Goal: Task Accomplishment & Management: Use online tool/utility

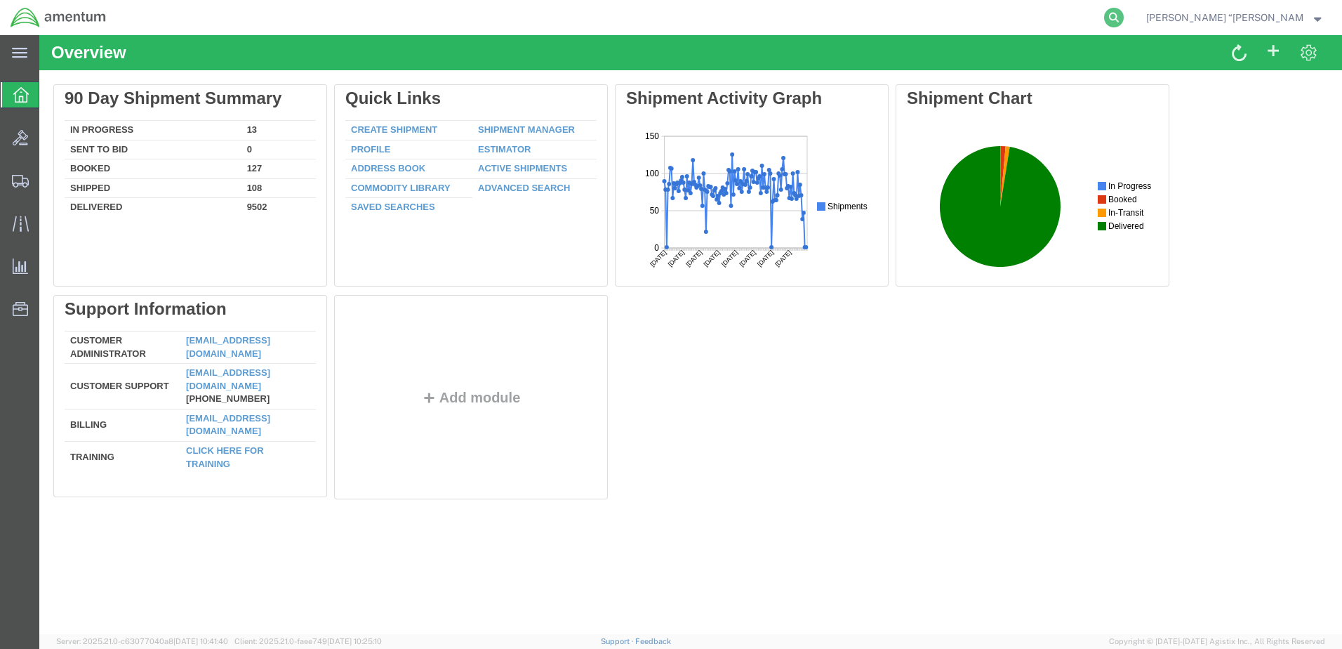
click at [1124, 13] on icon at bounding box center [1114, 18] width 20 height 20
click at [925, 19] on input "search" at bounding box center [890, 18] width 427 height 34
type input "394094904348"
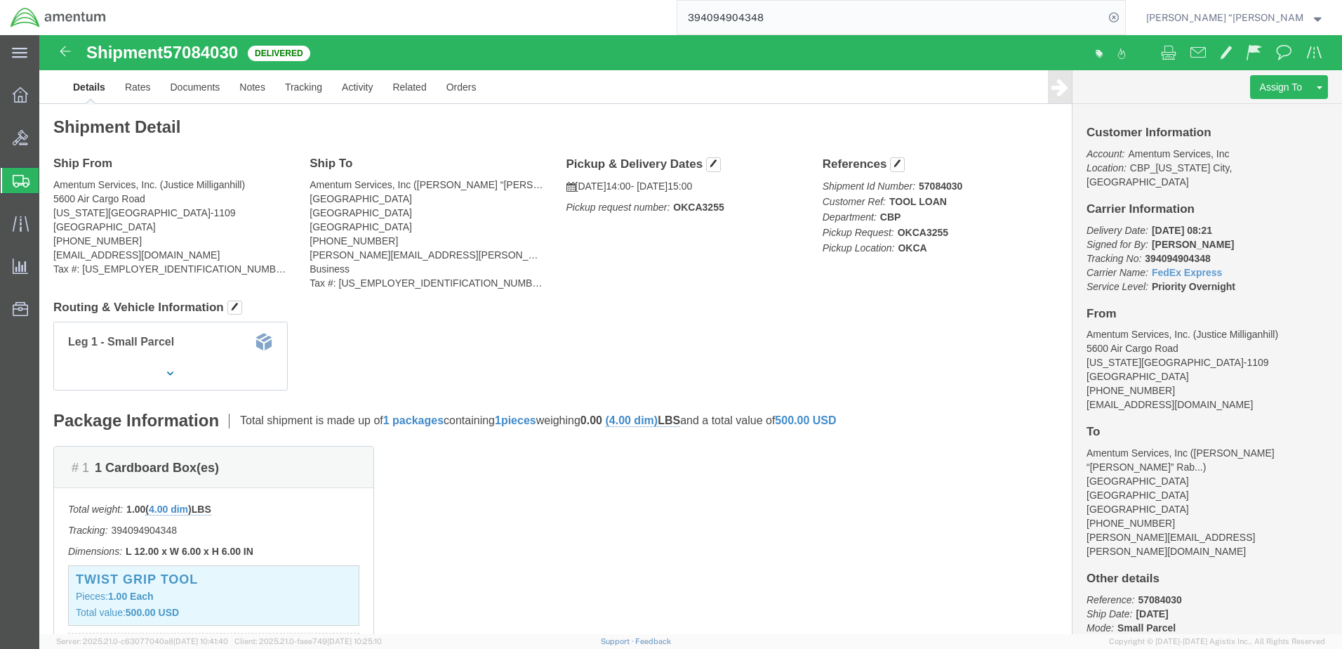
drag, startPoint x: 1200, startPoint y: 70, endPoint x: 1195, endPoint y: 74, distance: 7.5
click link "Clone Shipment"
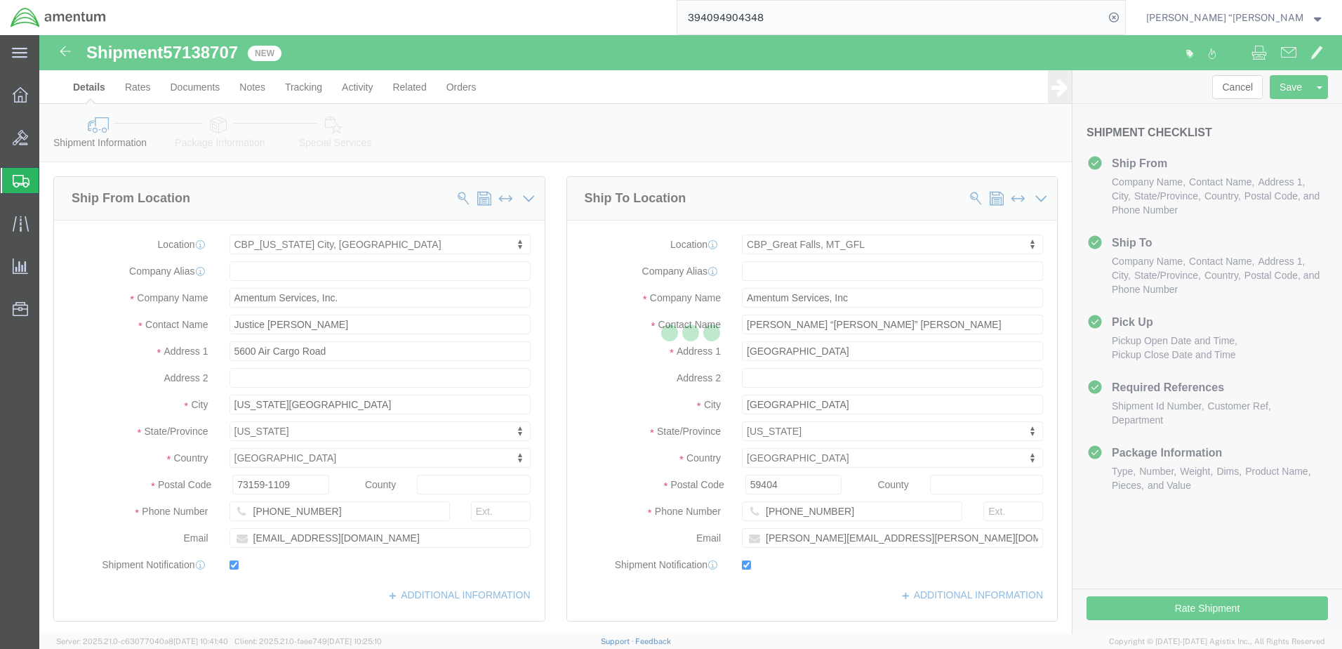
select select "49916"
select select "49920"
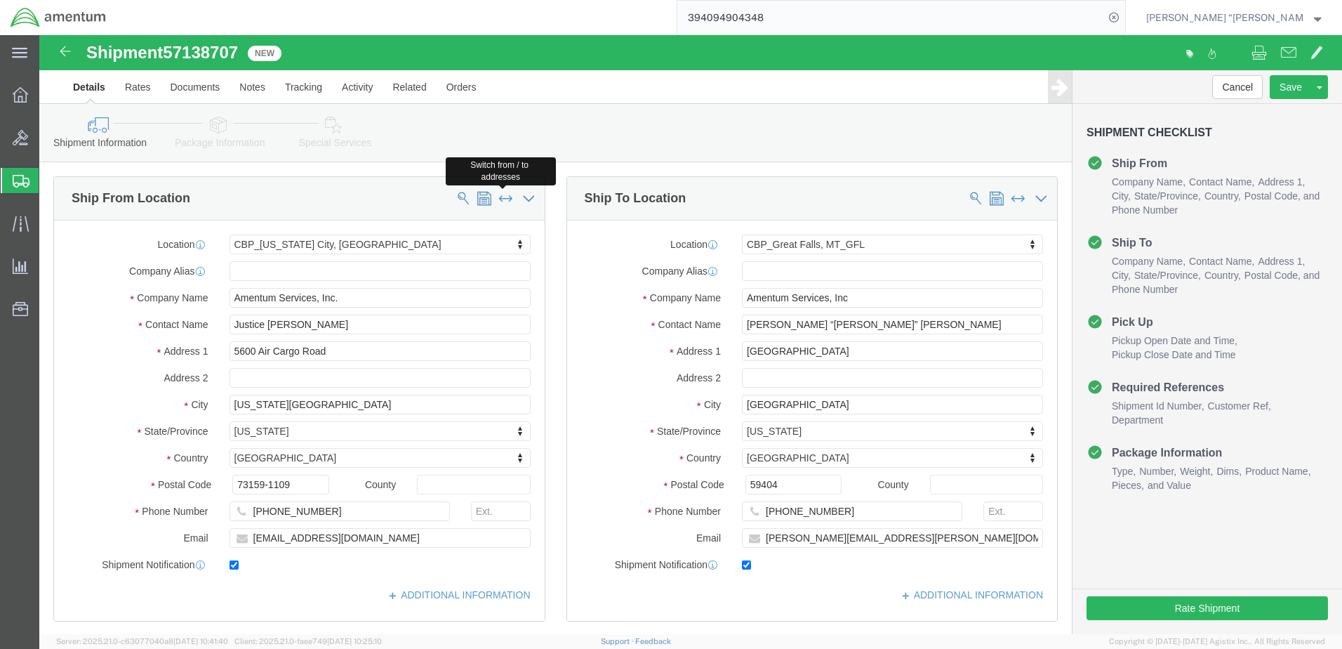
click span
select select "49920"
type input "Amentum Services, Inc"
type input "[PERSON_NAME] “[PERSON_NAME]” [PERSON_NAME]"
type input "[GEOGRAPHIC_DATA]"
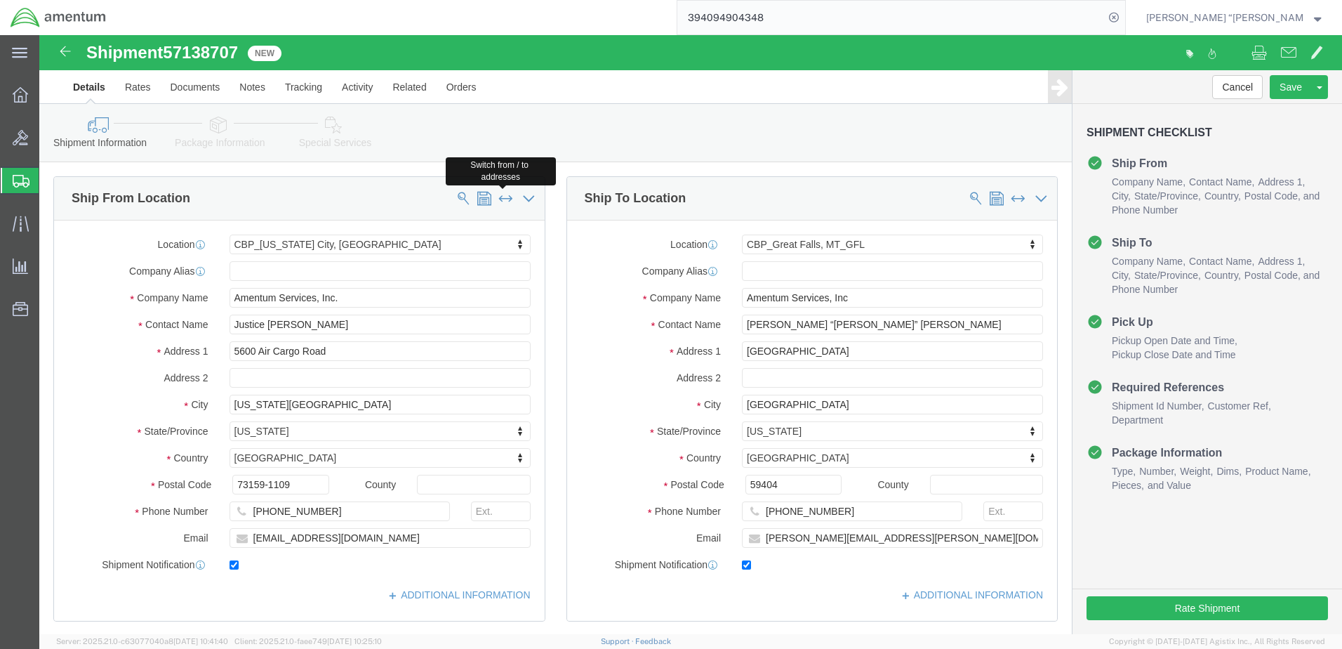
type input "[GEOGRAPHIC_DATA]"
select select "MT"
type input "59404"
type input "[PHONE_NUMBER]"
type input "[PERSON_NAME][EMAIL_ADDRESS][PERSON_NAME][DOMAIN_NAME]"
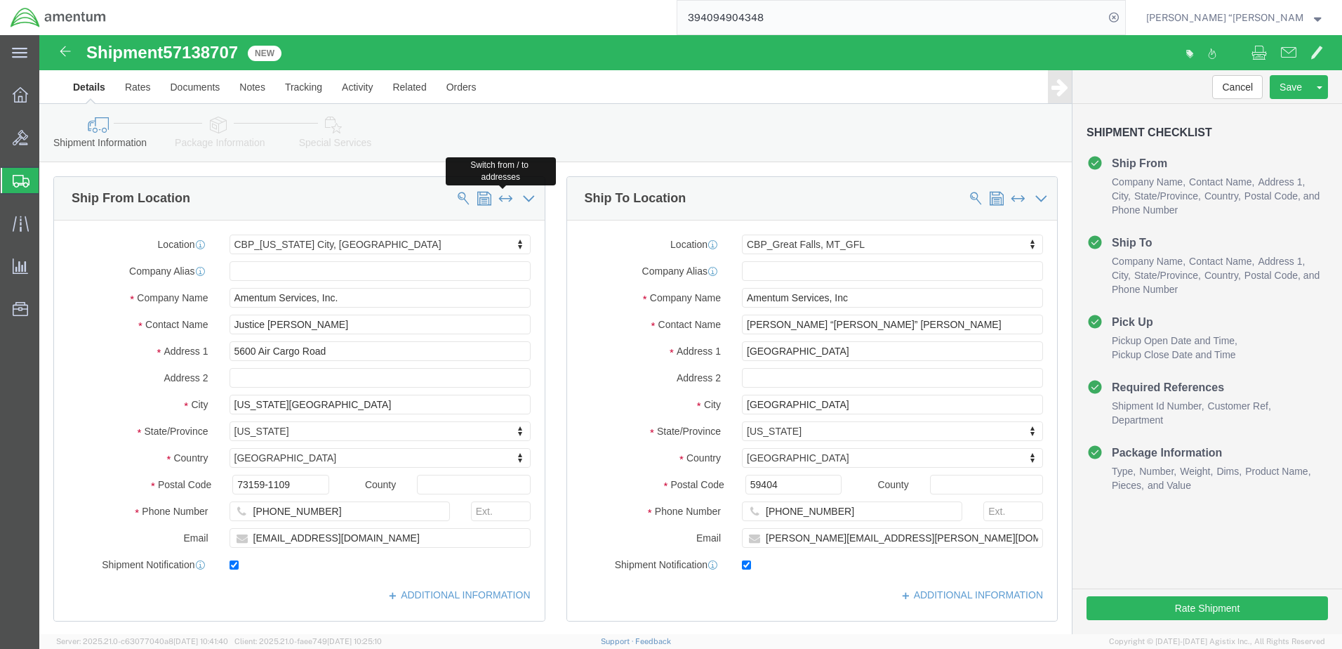
select select "49916"
type input "Amentum Services, Inc."
type input "Justice [PERSON_NAME]"
type input "5600 Air Cargo Road"
type input "[US_STATE][GEOGRAPHIC_DATA]"
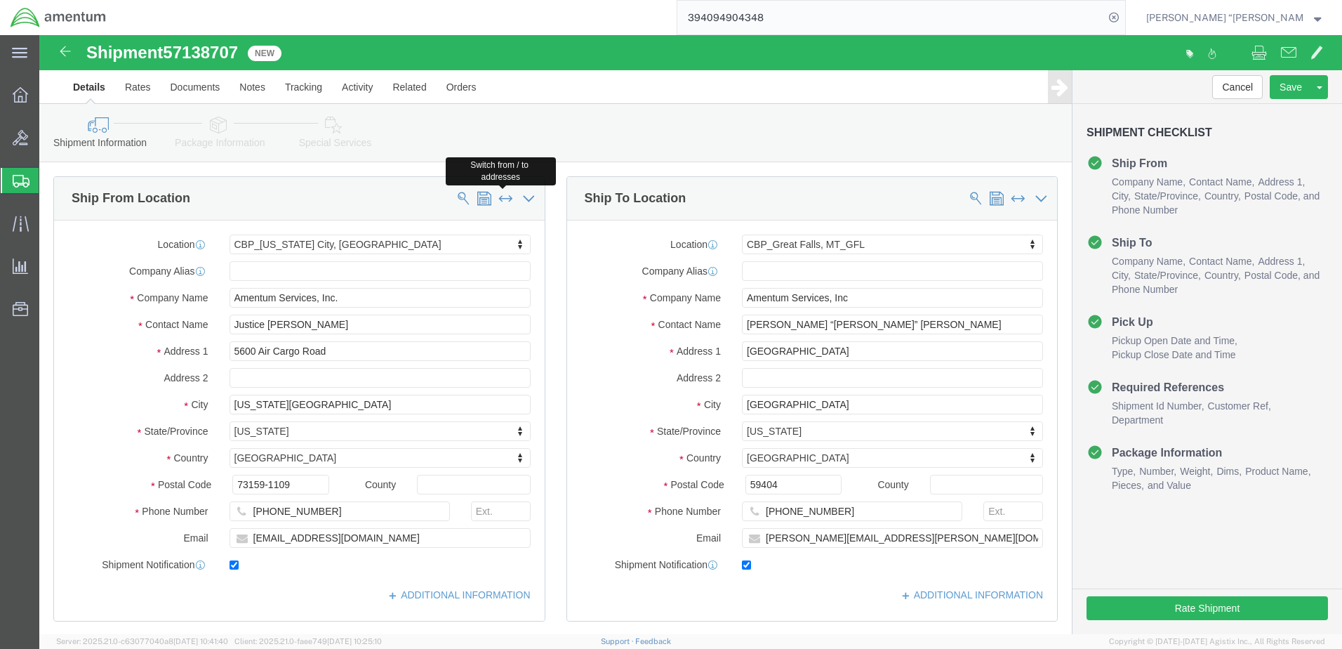
select select "OK"
type input "73159-1109"
type input "[PHONE_NUMBER]"
type input "[EMAIL_ADDRESS][DOMAIN_NAME]"
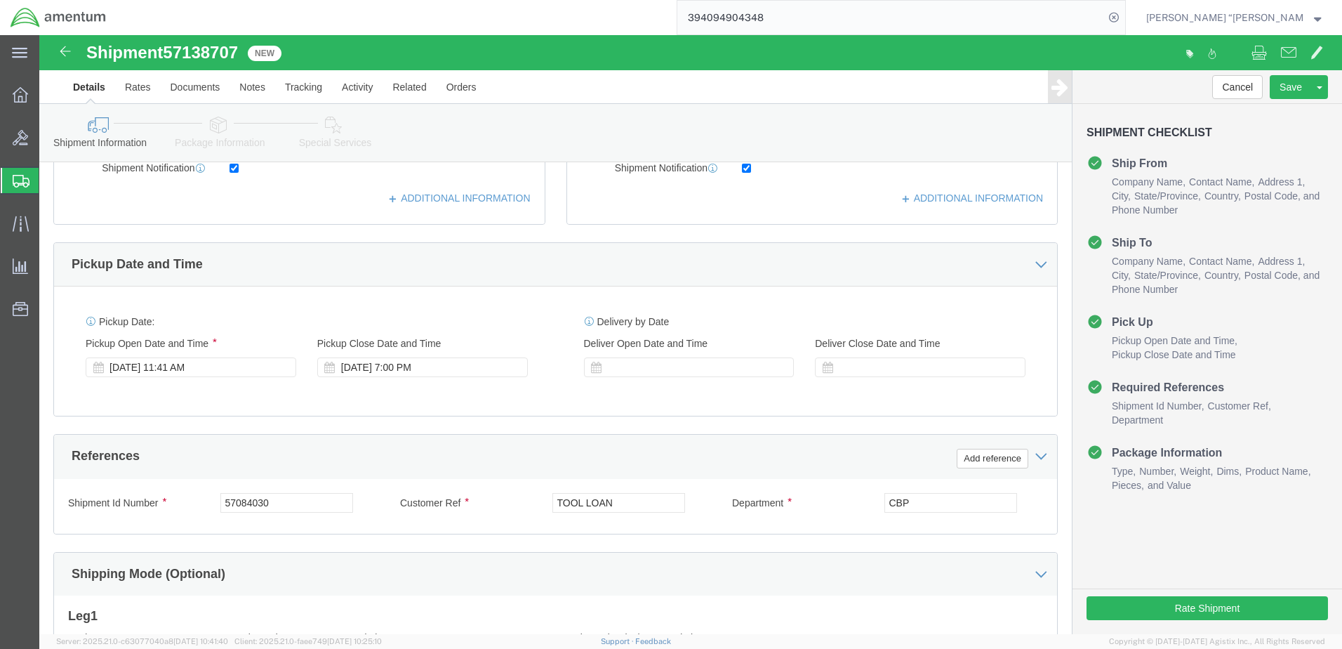
scroll to position [421, 0]
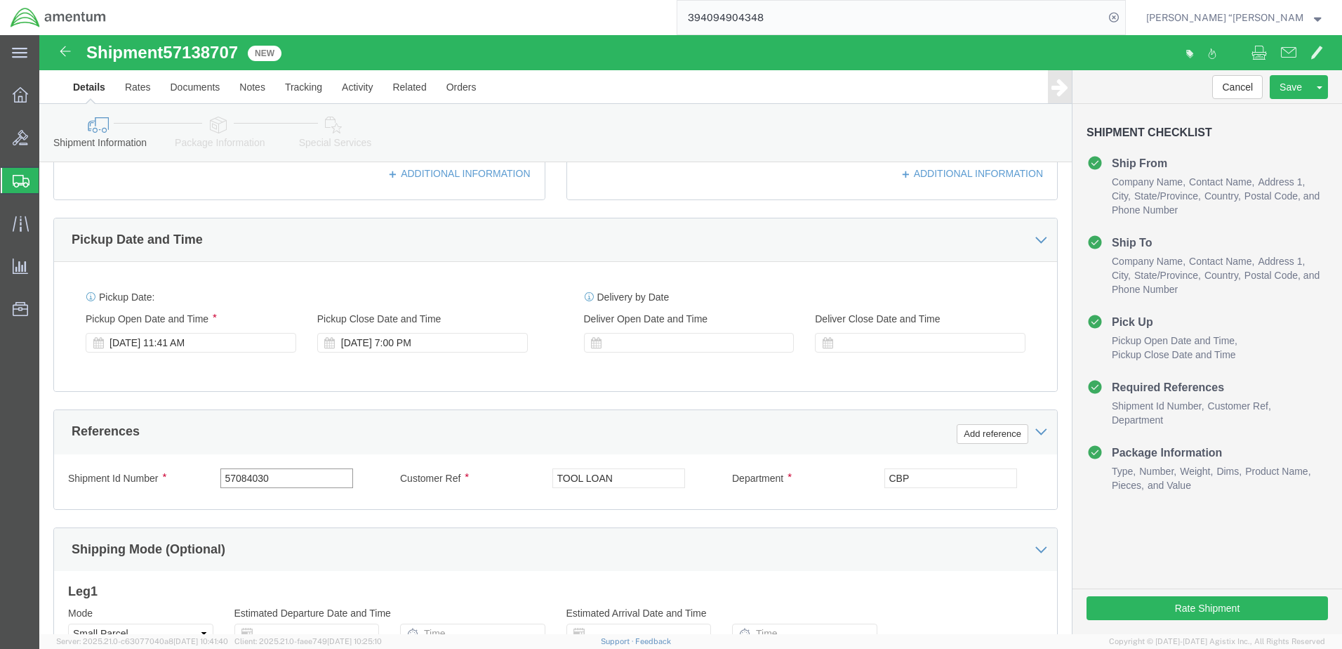
drag, startPoint x: 249, startPoint y: 444, endPoint x: 171, endPoint y: 444, distance: 78.6
click div "Shipment Id Number 57084030"
type input "t"
type input "TOOL LOAN"
click button "Add reference"
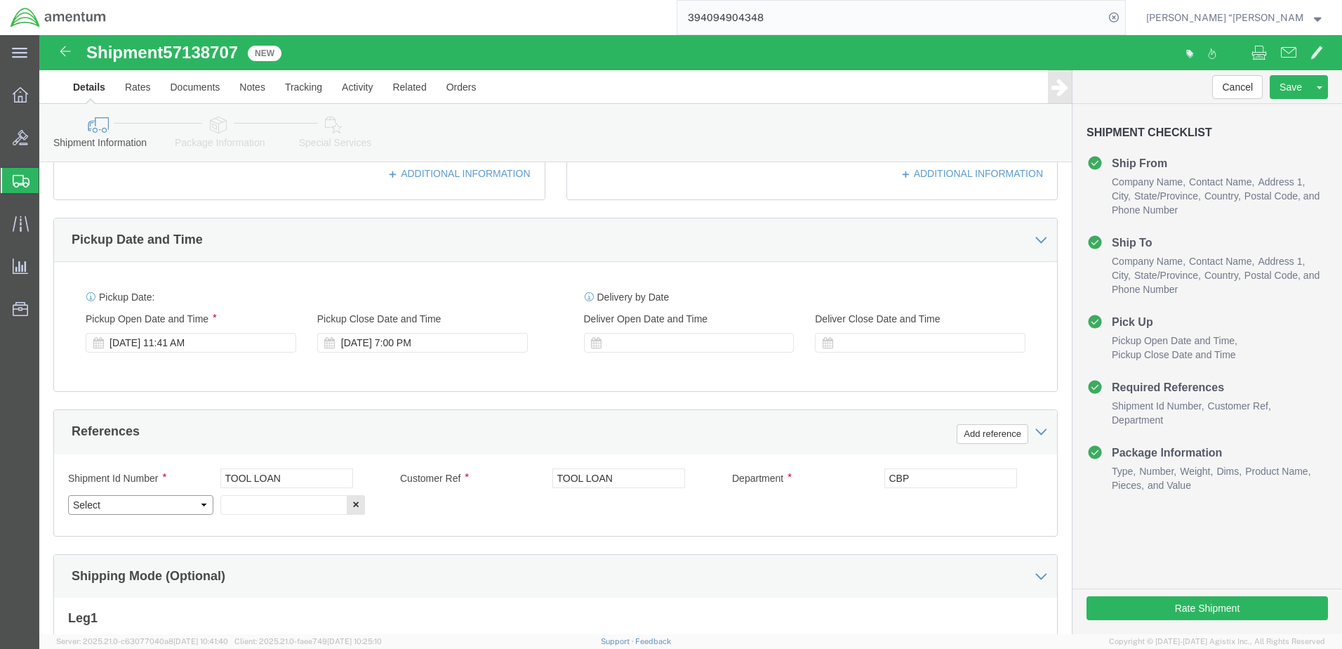
click select "Select Account Type Activity ID Airline Appointment Number ASN Batch Request # …"
select select "PROJNUM"
click select "Select Account Type Activity ID Airline Appointment Number ASN Batch Request # …"
click input "text"
click input "6118.03.03.2219.000.GFN.0000"
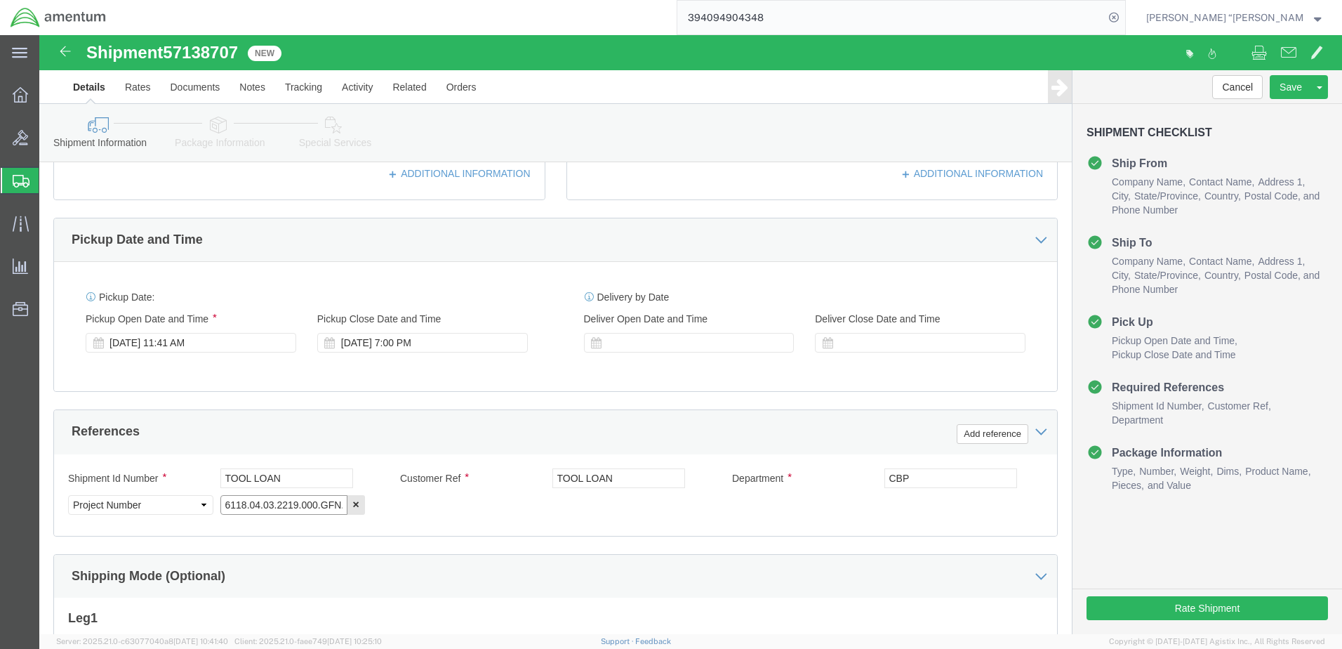
click input "6118.04.03.2219.000.GFN.0000"
type input "6118.04.03.2219.000.GFL.0000"
click button "Rate Shipment"
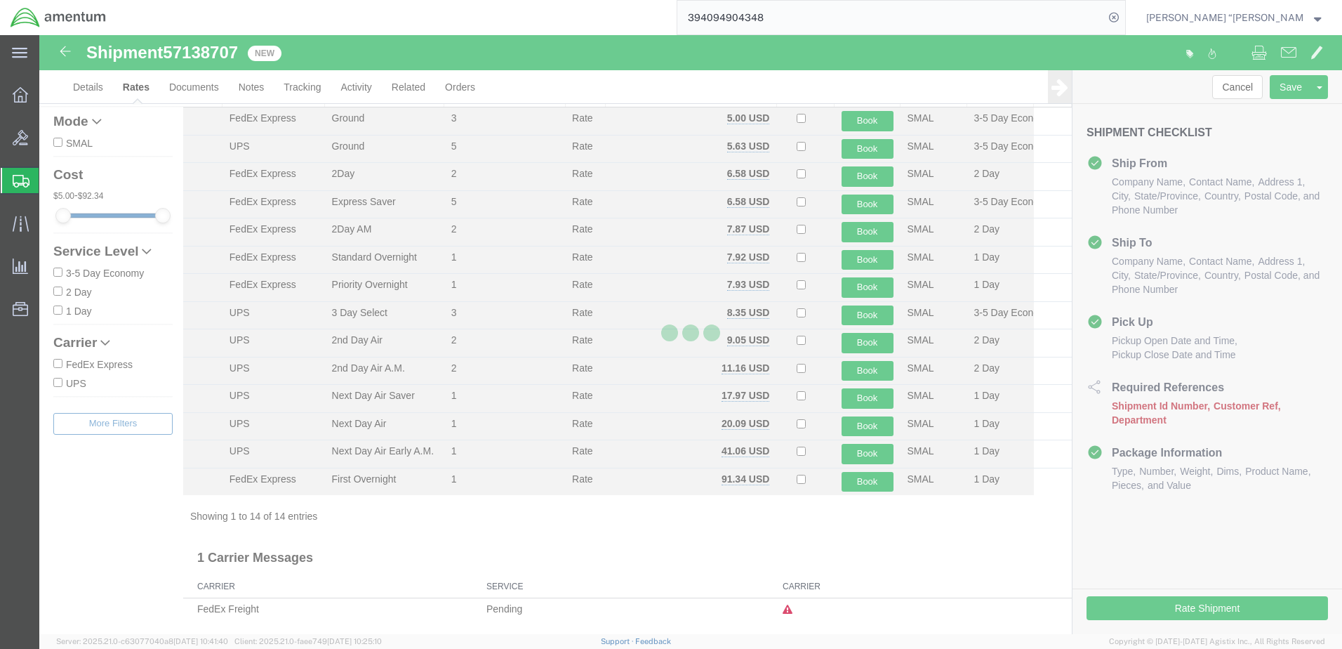
scroll to position [51, 0]
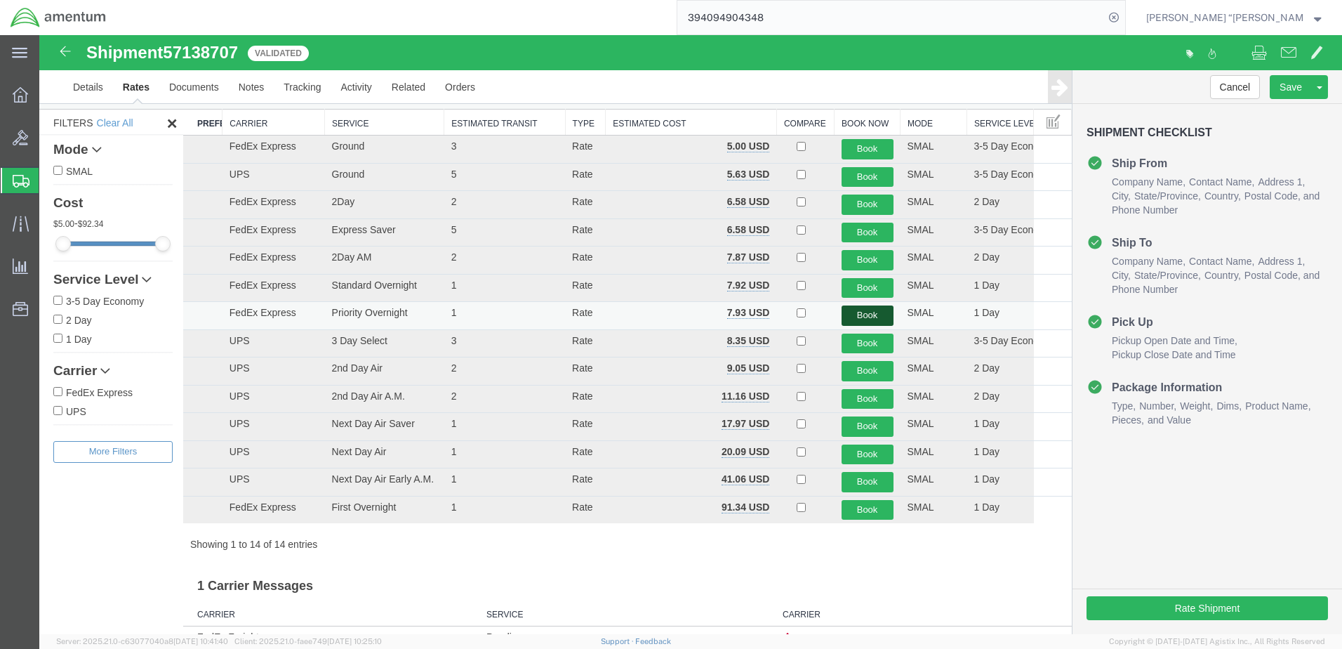
click at [859, 316] on button "Book" at bounding box center [868, 315] width 52 height 20
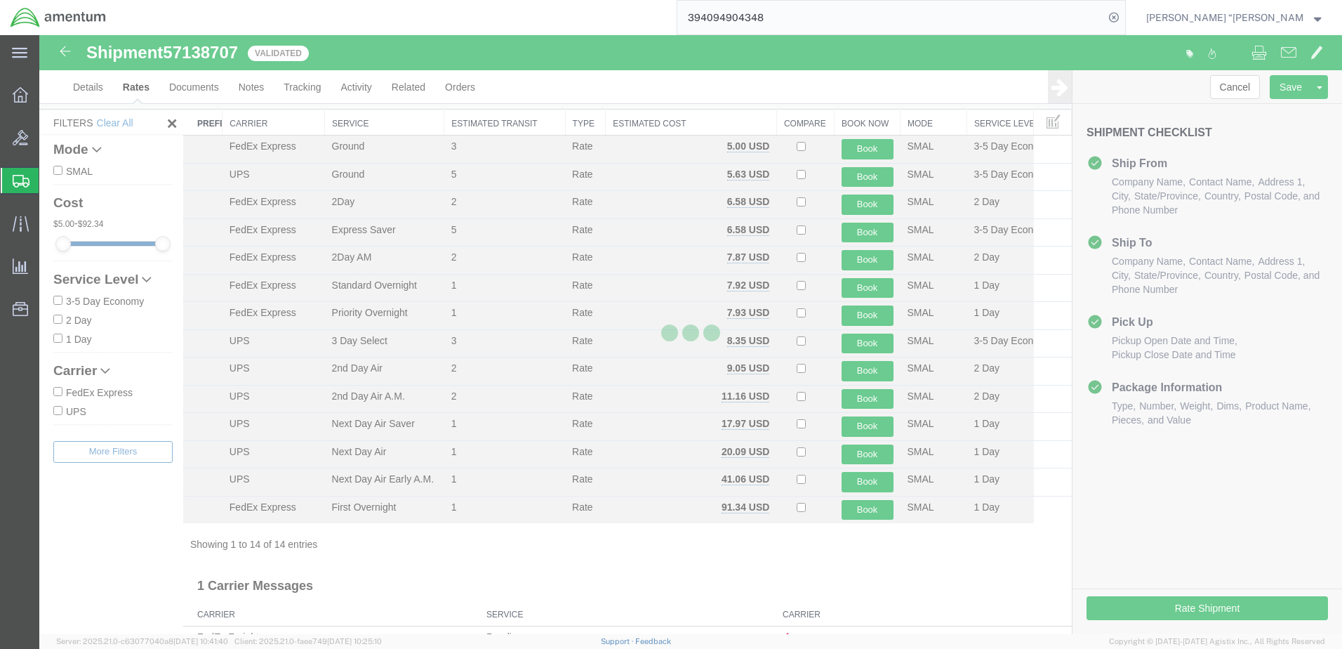
scroll to position [0, 0]
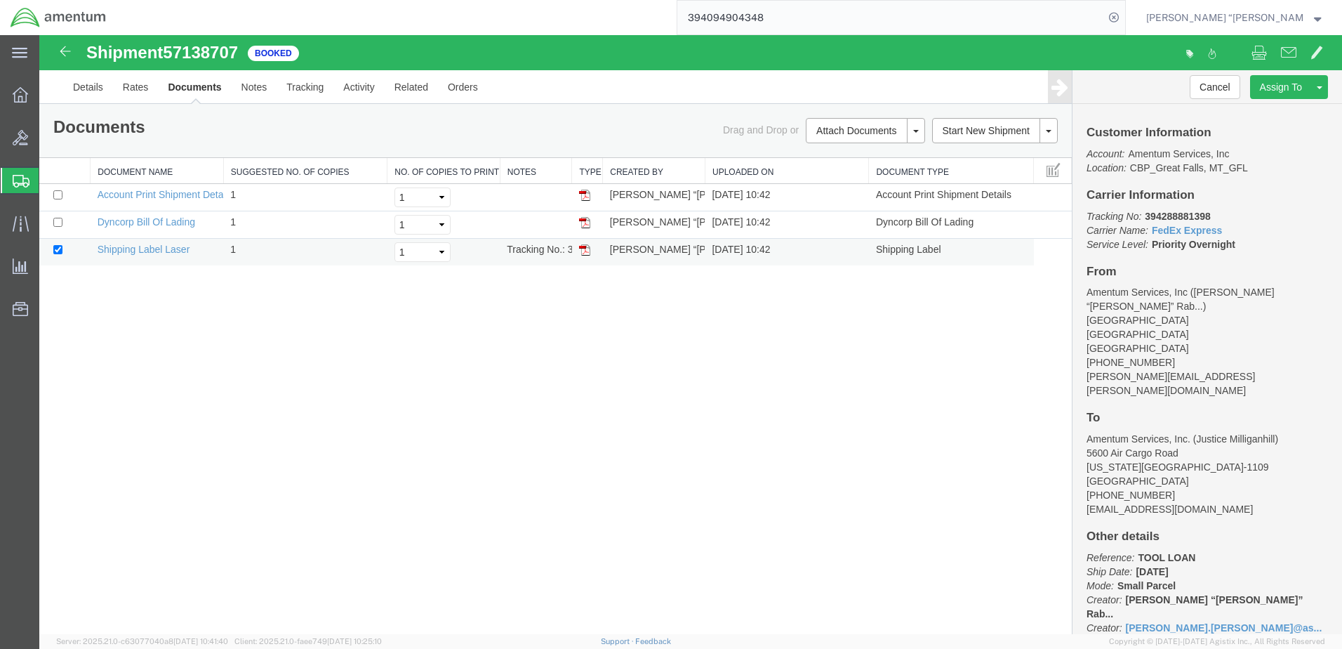
click at [585, 252] on img at bounding box center [584, 249] width 11 height 11
